Goal: Transaction & Acquisition: Purchase product/service

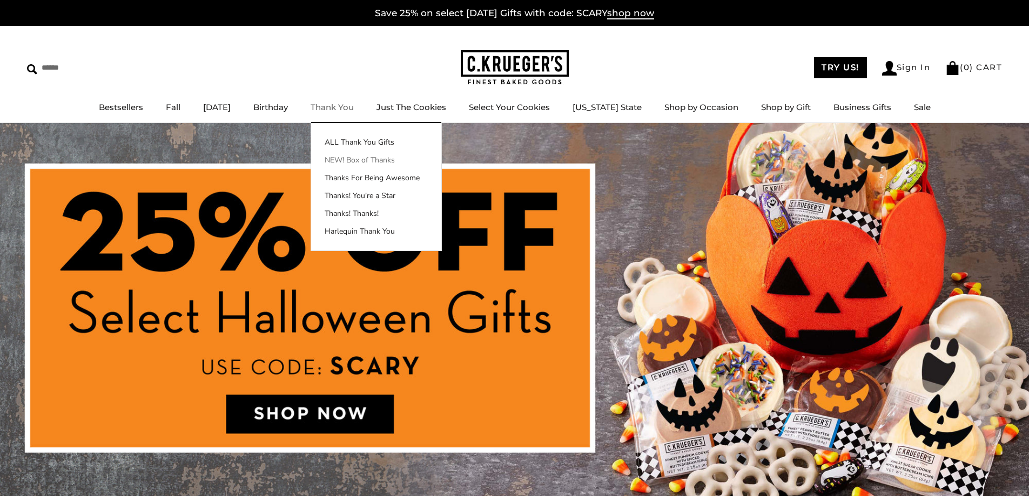
click at [377, 160] on link "NEW! Box of Thanks" at bounding box center [376, 159] width 130 height 11
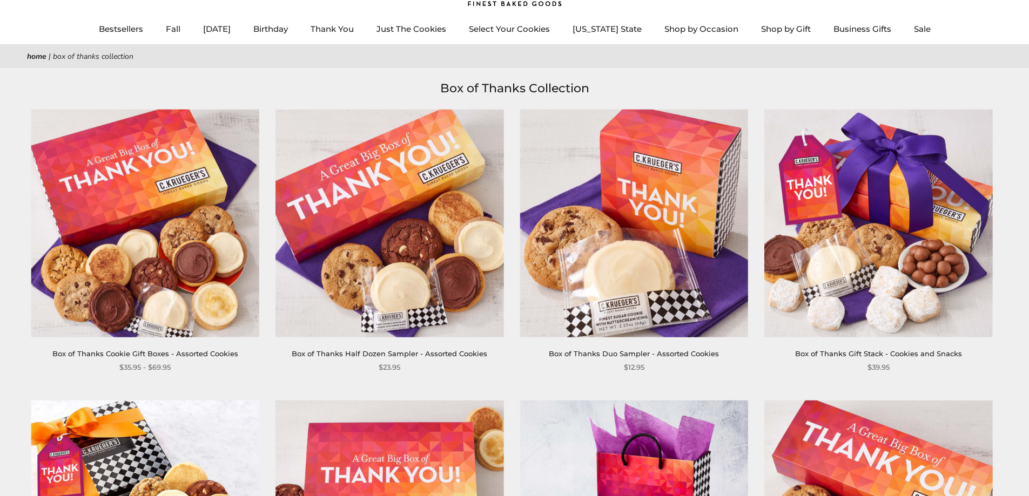
scroll to position [54, 0]
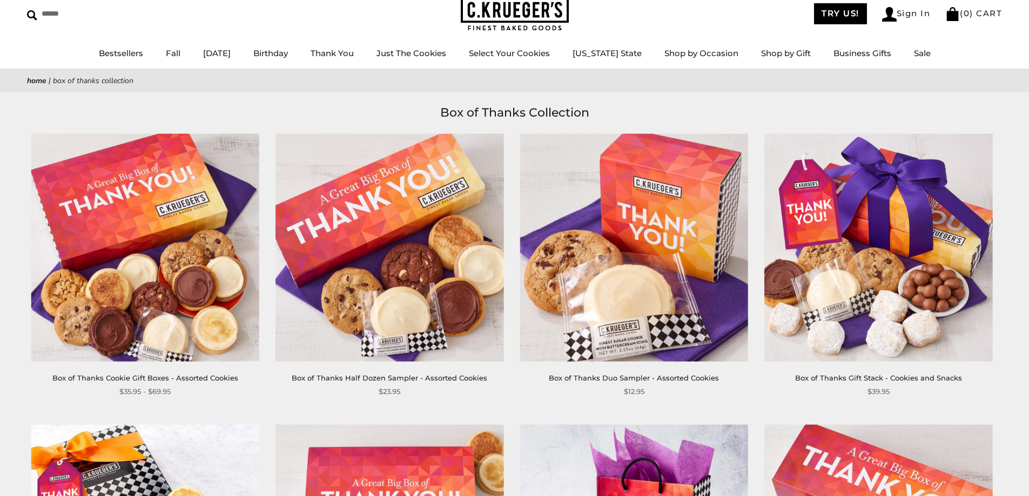
click at [151, 293] on img at bounding box center [145, 247] width 228 height 228
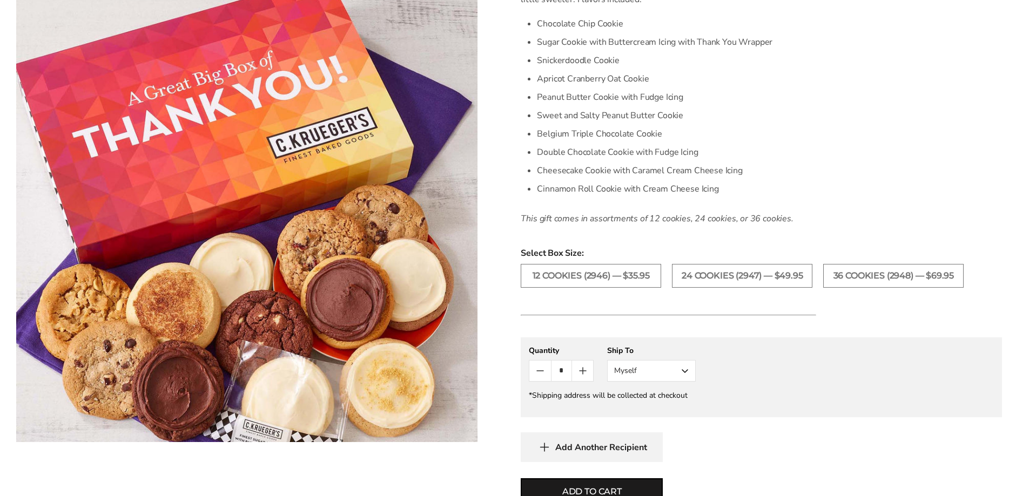
scroll to position [378, 0]
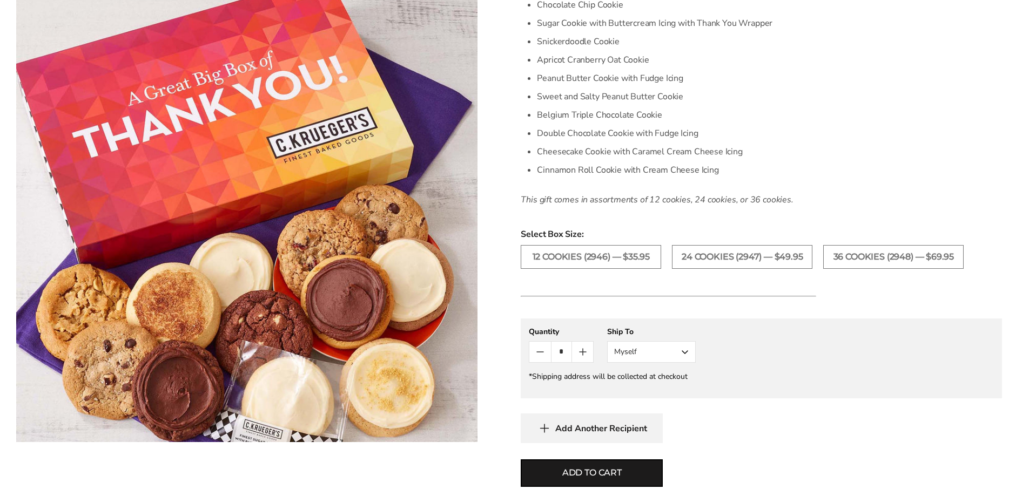
click at [349, 285] on img at bounding box center [246, 221] width 461 height 442
